Goal: Find specific page/section: Find specific page/section

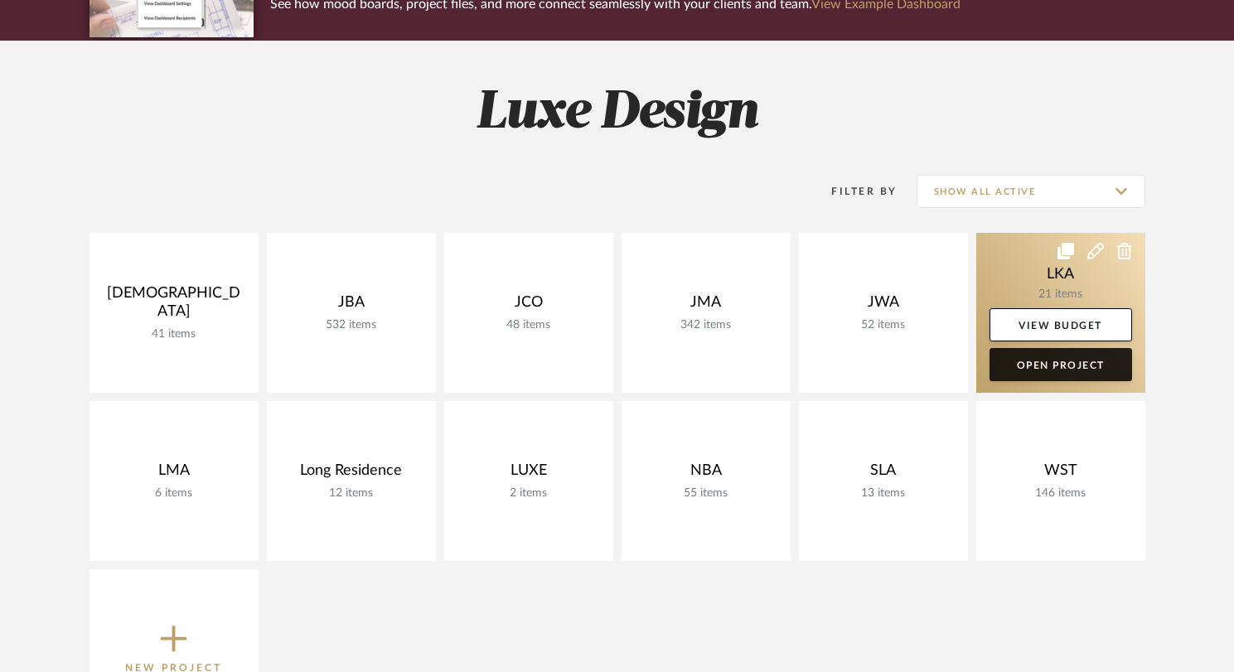
scroll to position [181, 0]
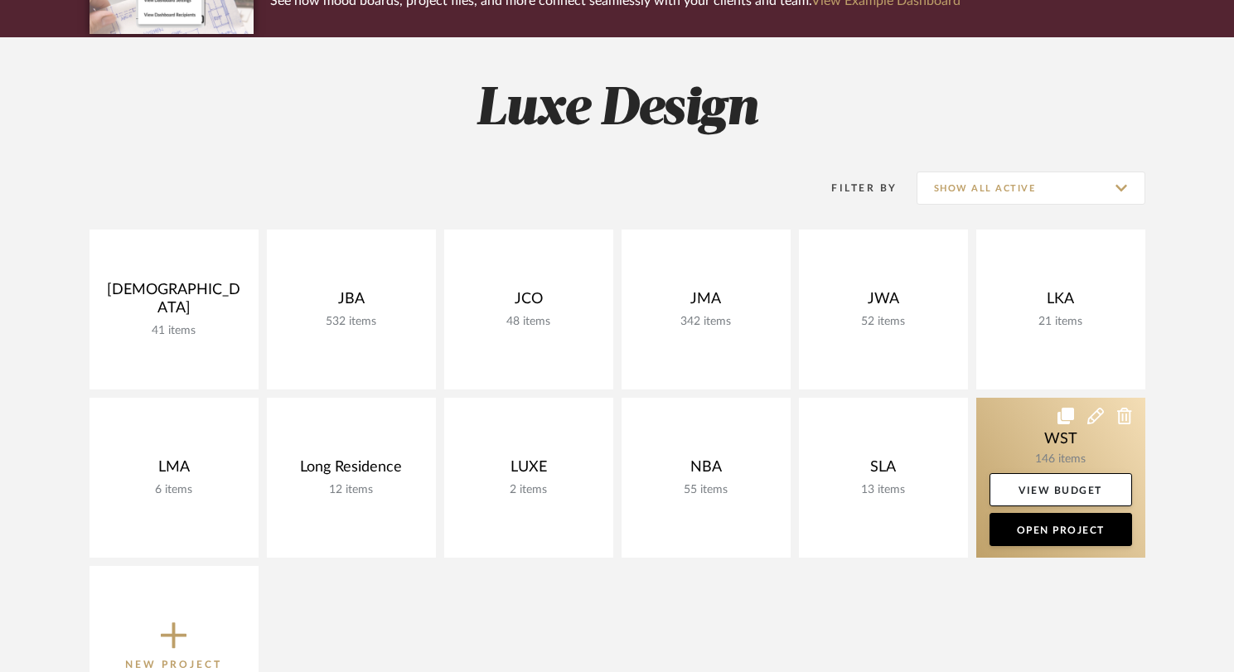
click at [1057, 441] on link at bounding box center [1060, 478] width 169 height 160
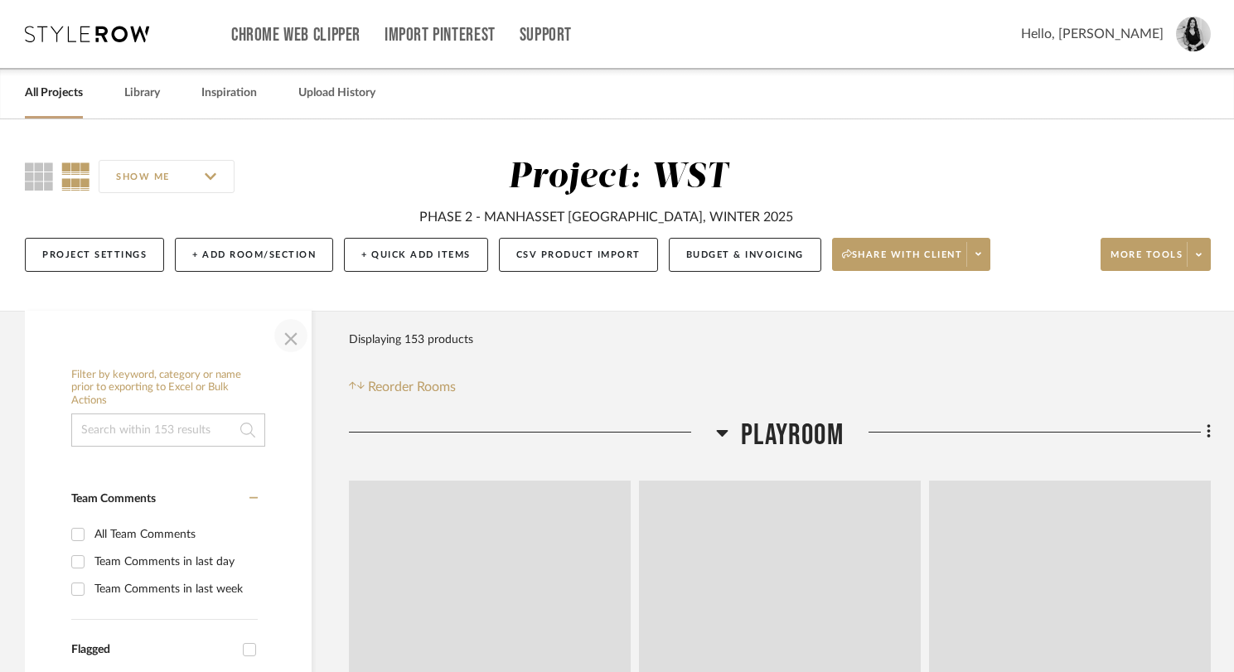
click at [288, 338] on span "button" at bounding box center [291, 336] width 40 height 40
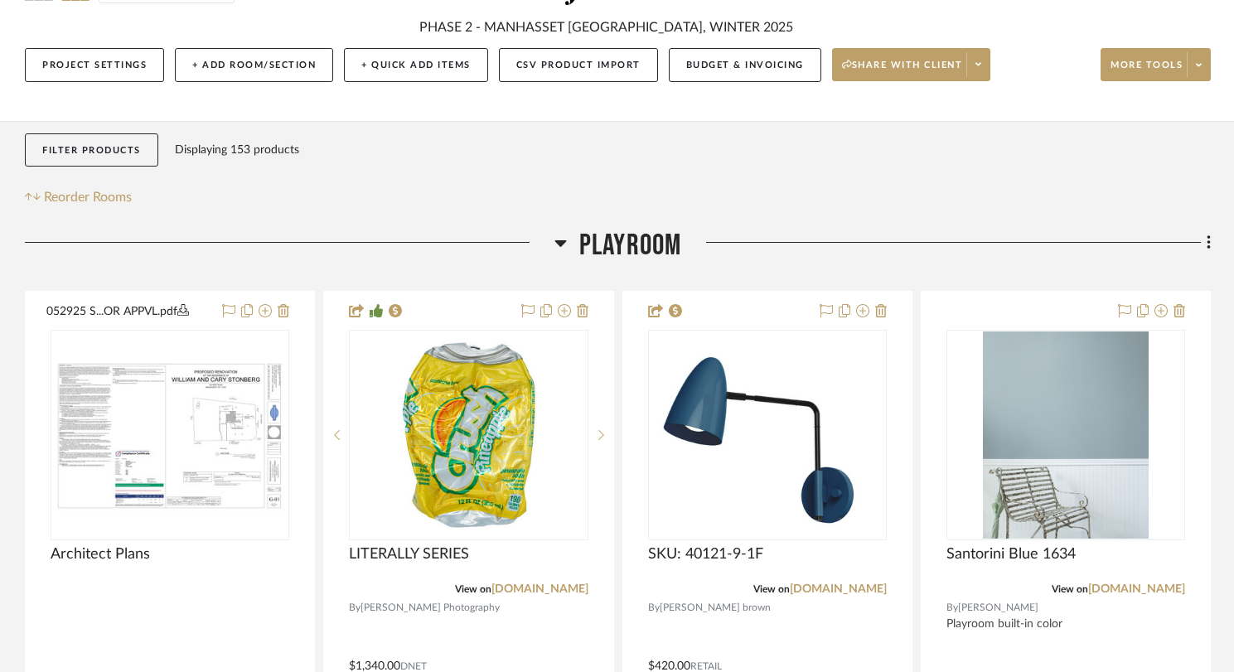
scroll to position [192, 0]
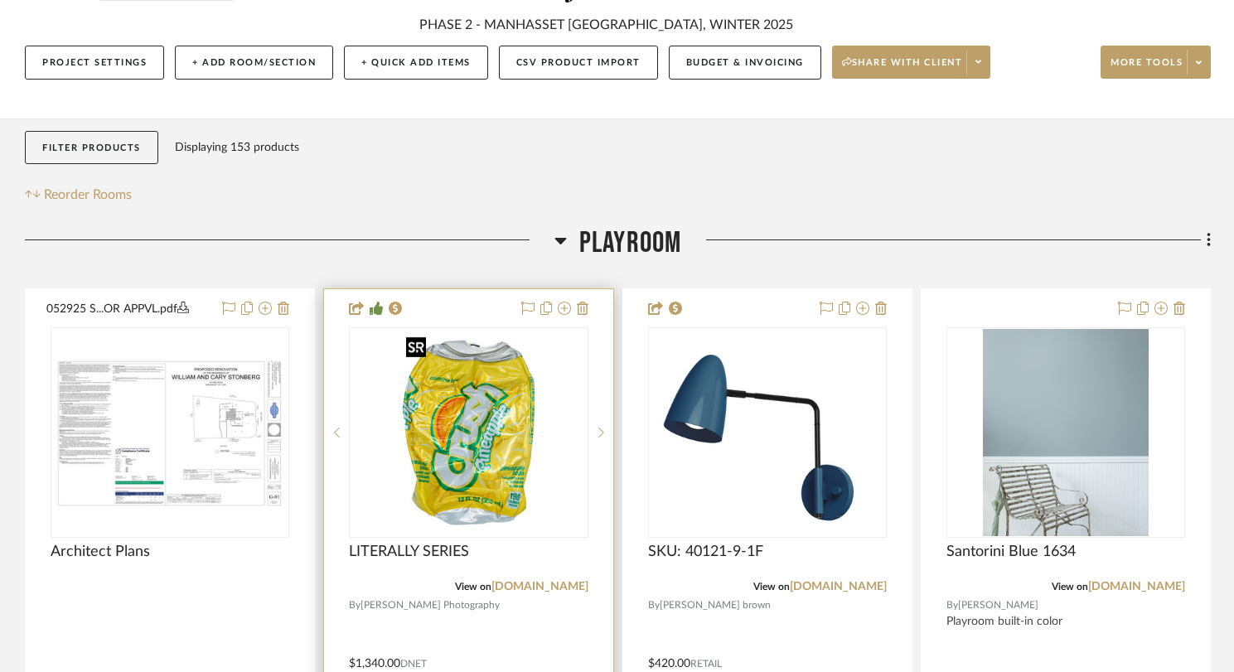
click at [0, 0] on img at bounding box center [0, 0] width 0 height 0
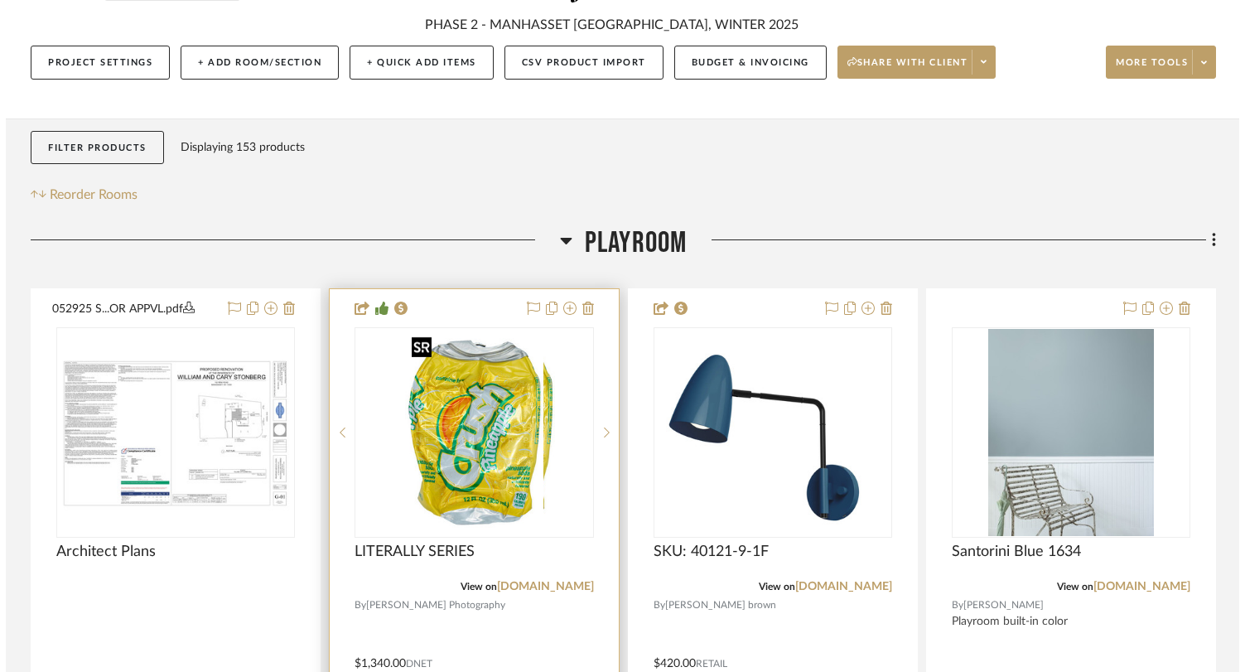
scroll to position [0, 0]
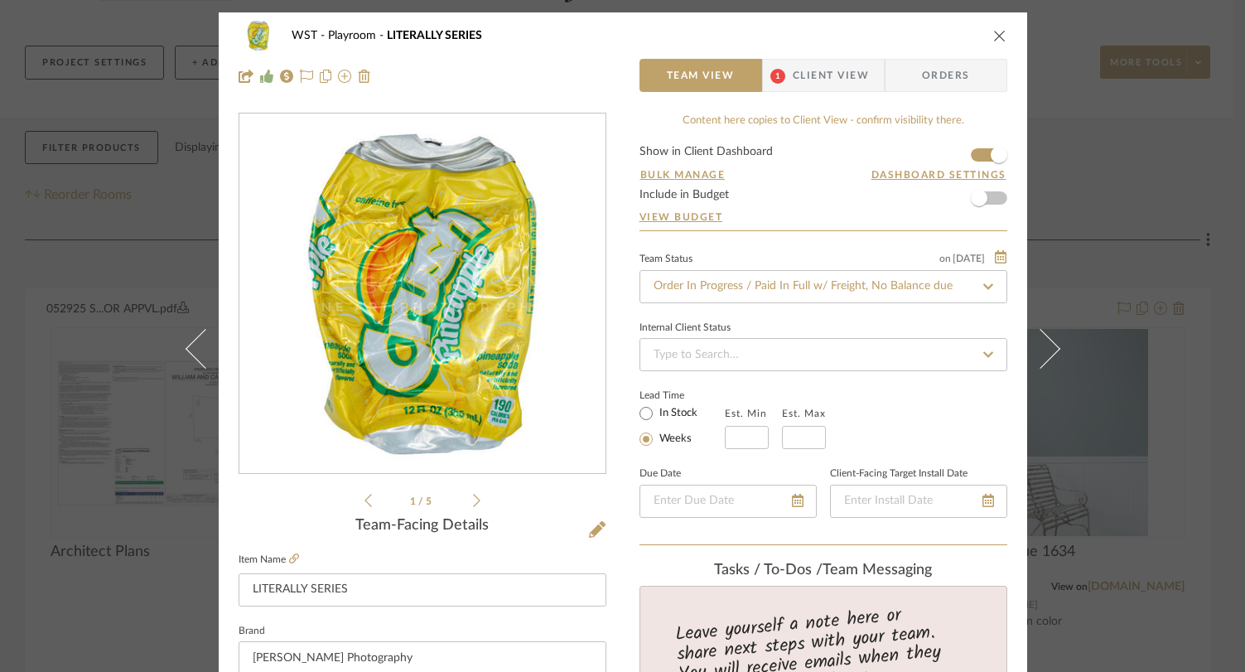
click at [473, 502] on icon at bounding box center [476, 500] width 7 height 15
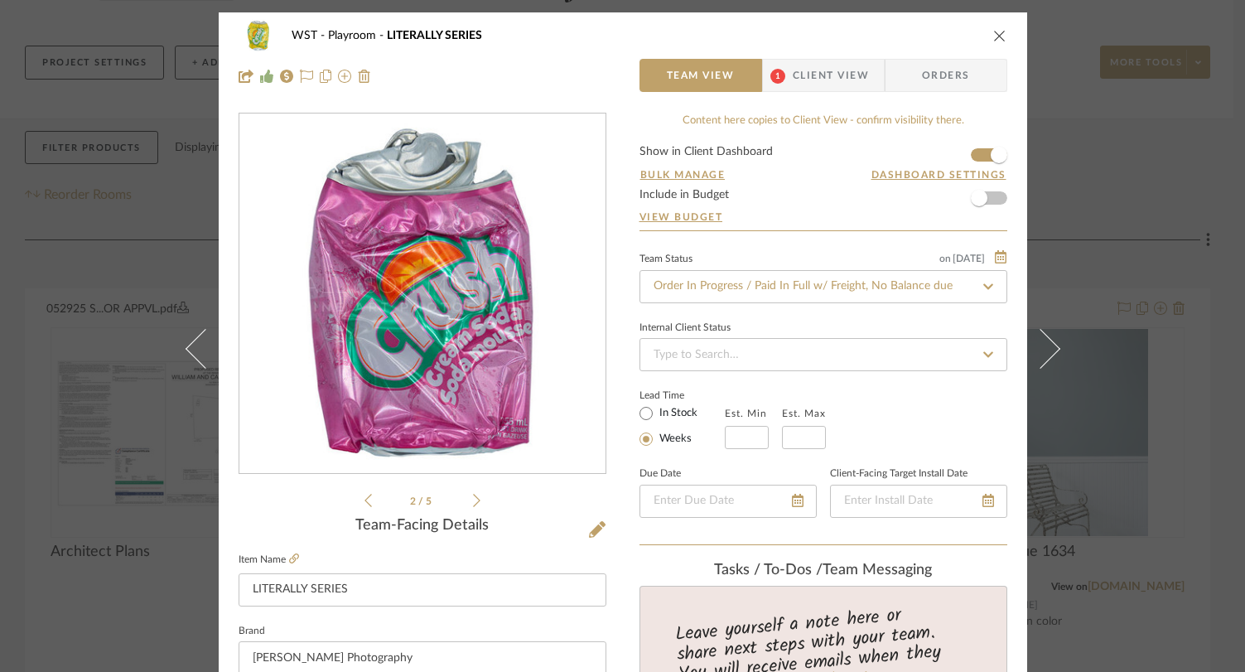
click at [473, 502] on icon at bounding box center [476, 500] width 7 height 15
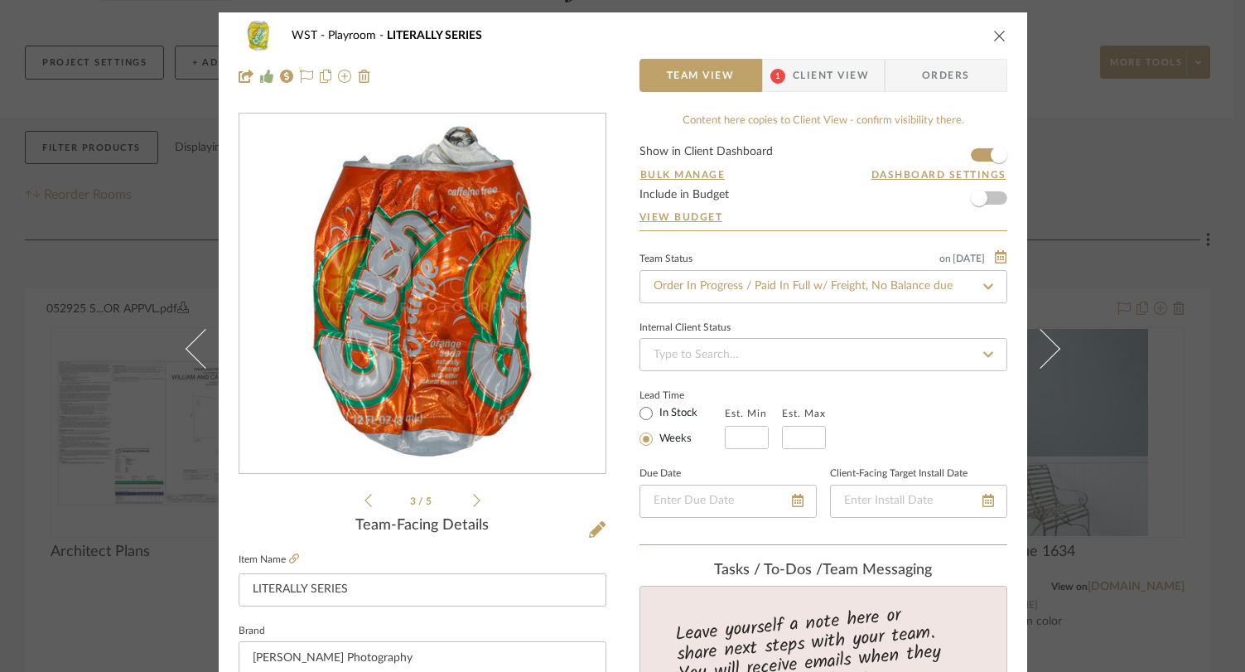
click at [473, 502] on icon at bounding box center [476, 500] width 7 height 15
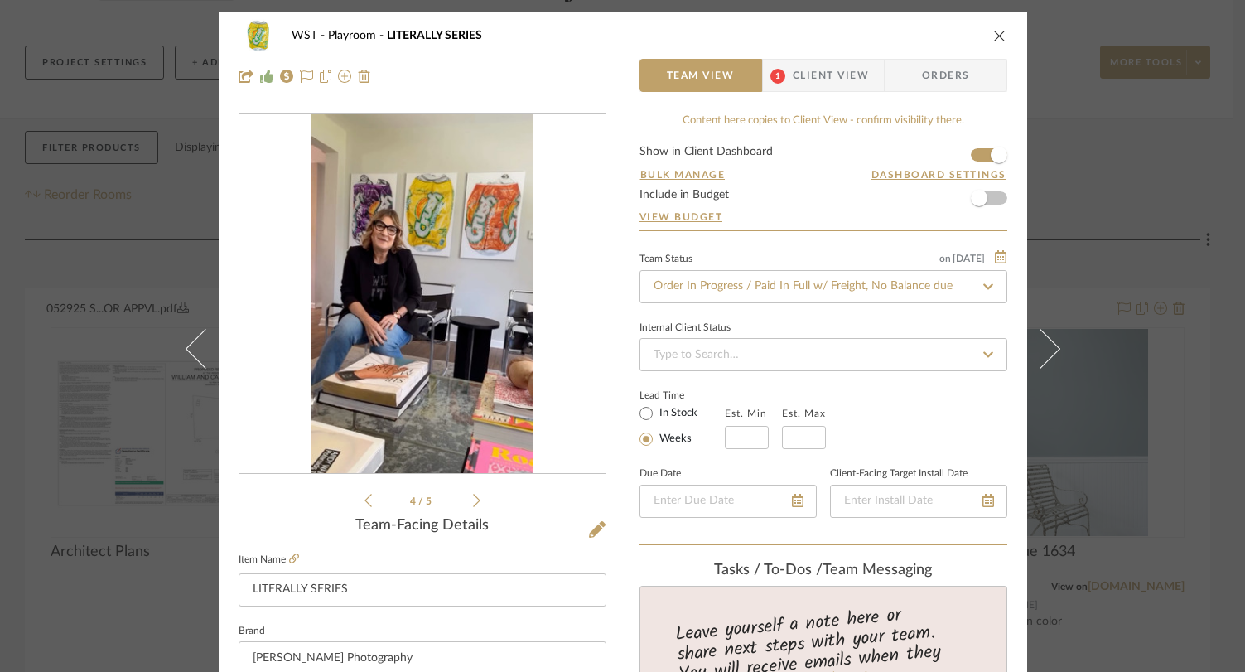
click at [473, 234] on img "3" at bounding box center [422, 294] width 221 height 360
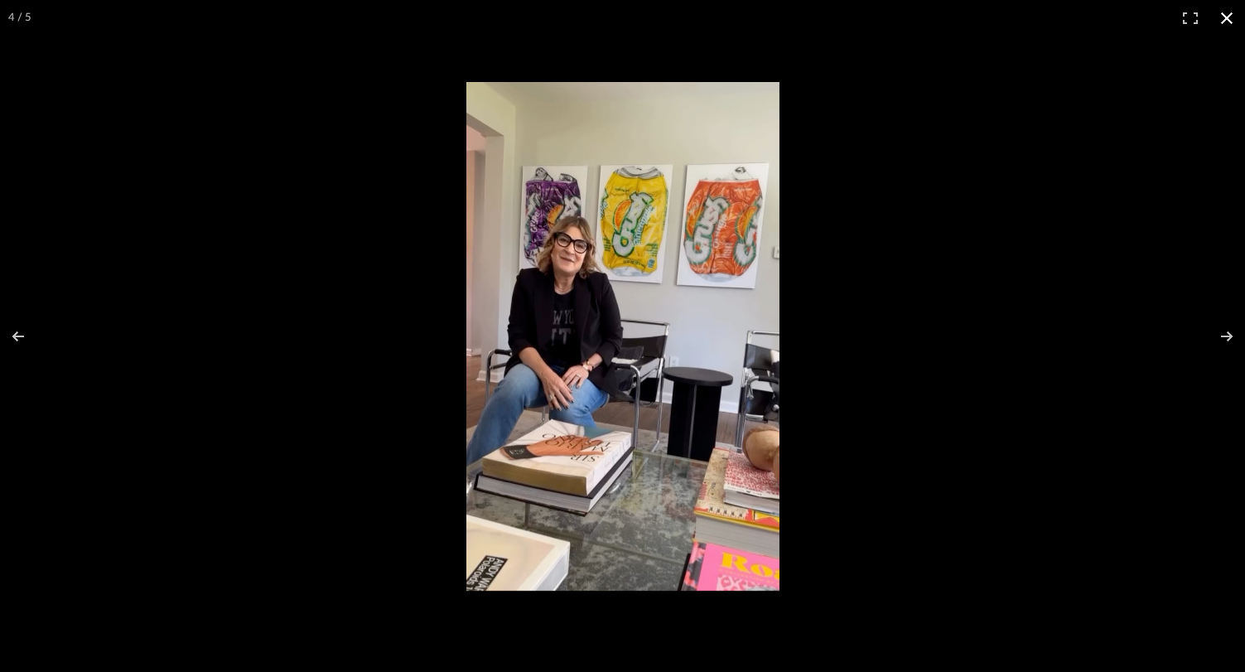
click at [1232, 14] on button at bounding box center [1227, 18] width 36 height 36
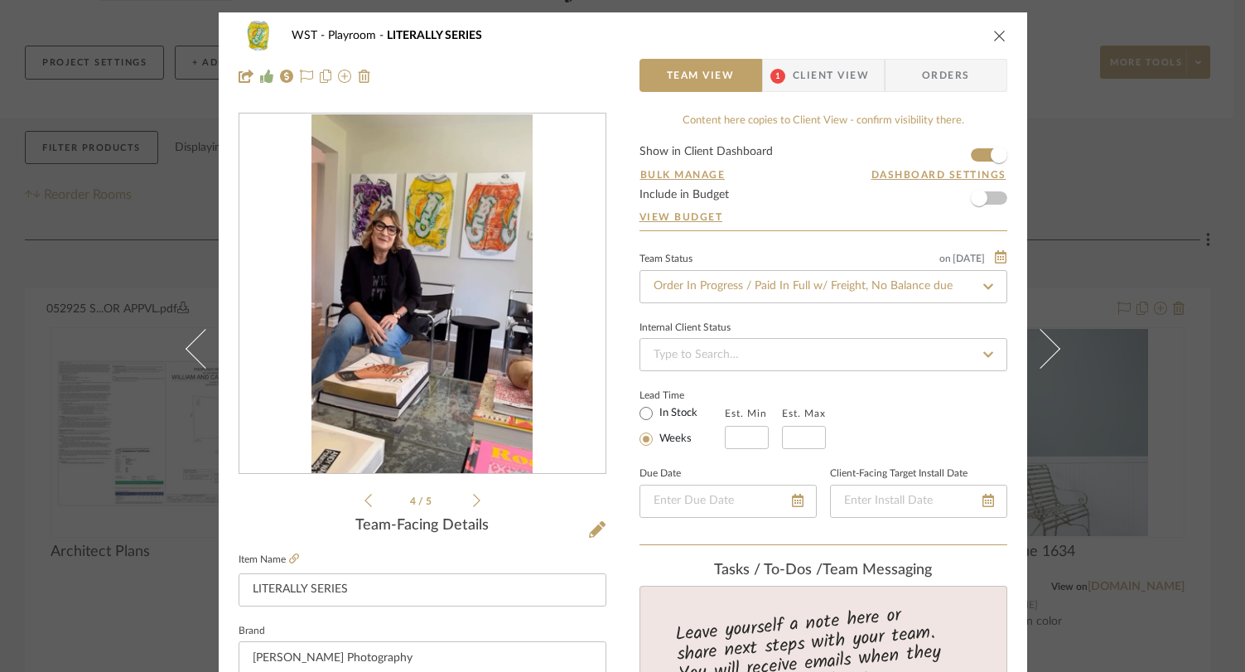
click at [995, 33] on icon "close" at bounding box center [999, 35] width 13 height 13
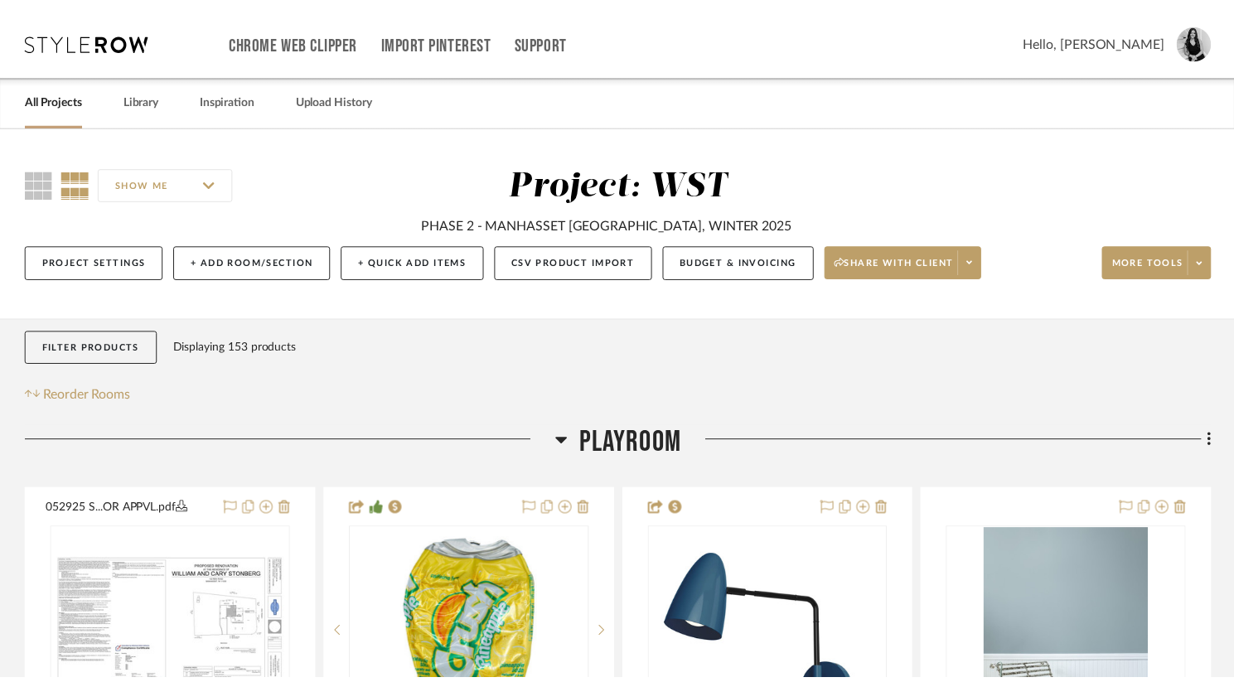
scroll to position [192, 0]
